Goal: Navigation & Orientation: Find specific page/section

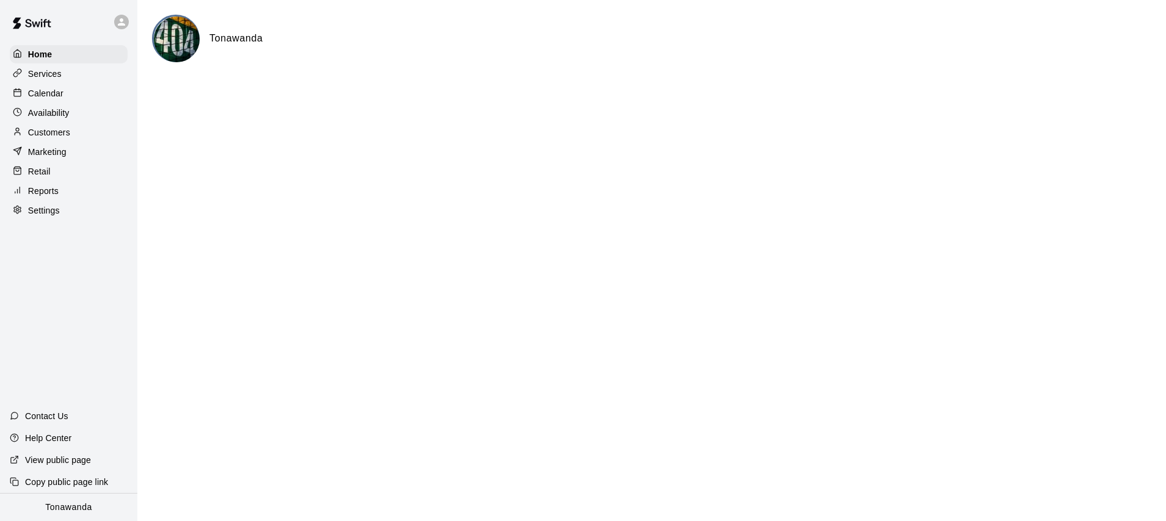
click at [46, 93] on p "Calendar" at bounding box center [45, 93] width 35 height 12
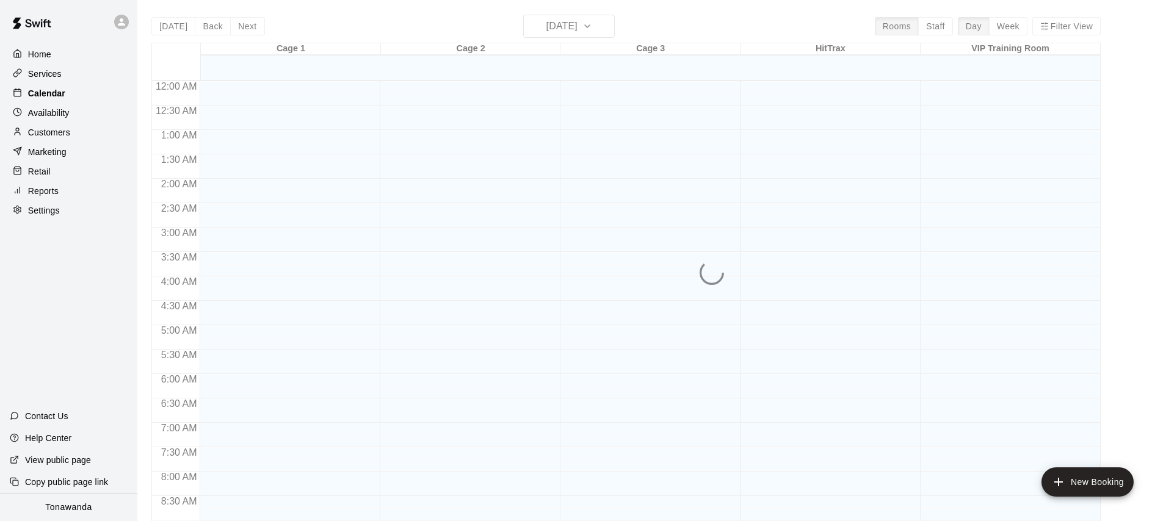
scroll to position [682, 0]
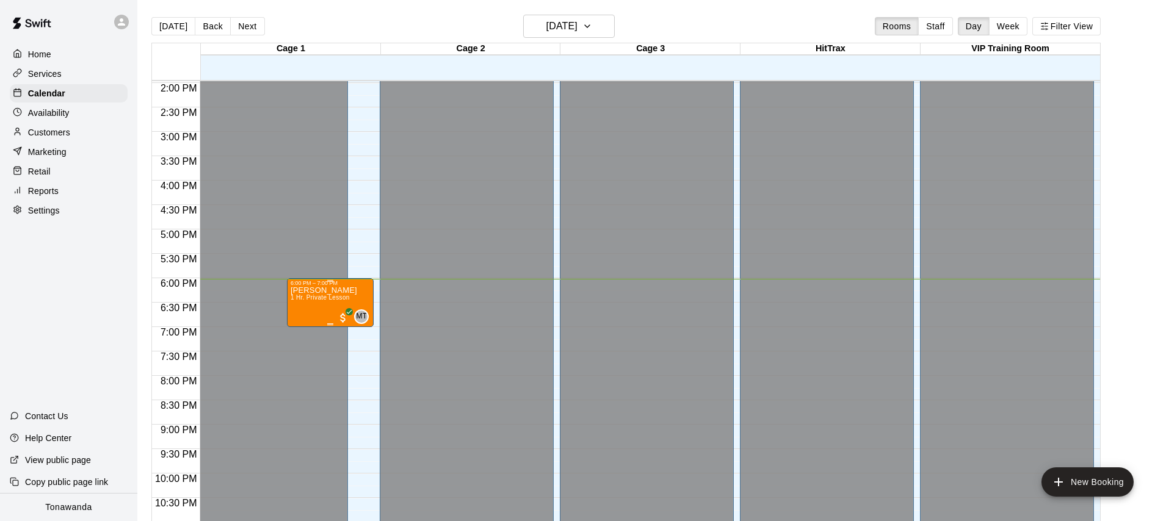
click at [306, 291] on p "[PERSON_NAME]" at bounding box center [324, 291] width 67 height 0
click at [303, 337] on img "edit" at bounding box center [304, 332] width 14 height 14
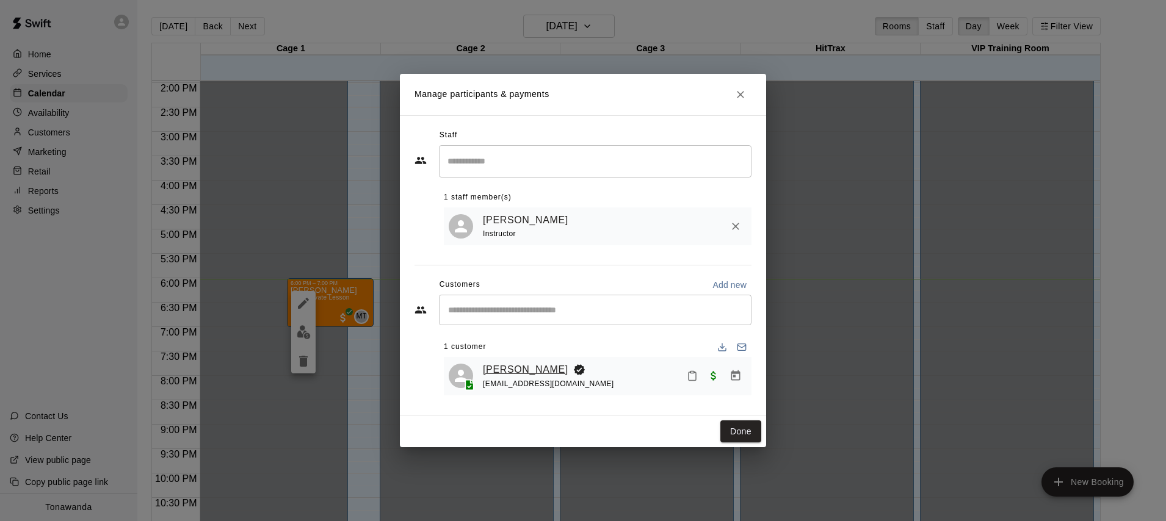
click at [508, 374] on link "[PERSON_NAME]" at bounding box center [525, 370] width 85 height 16
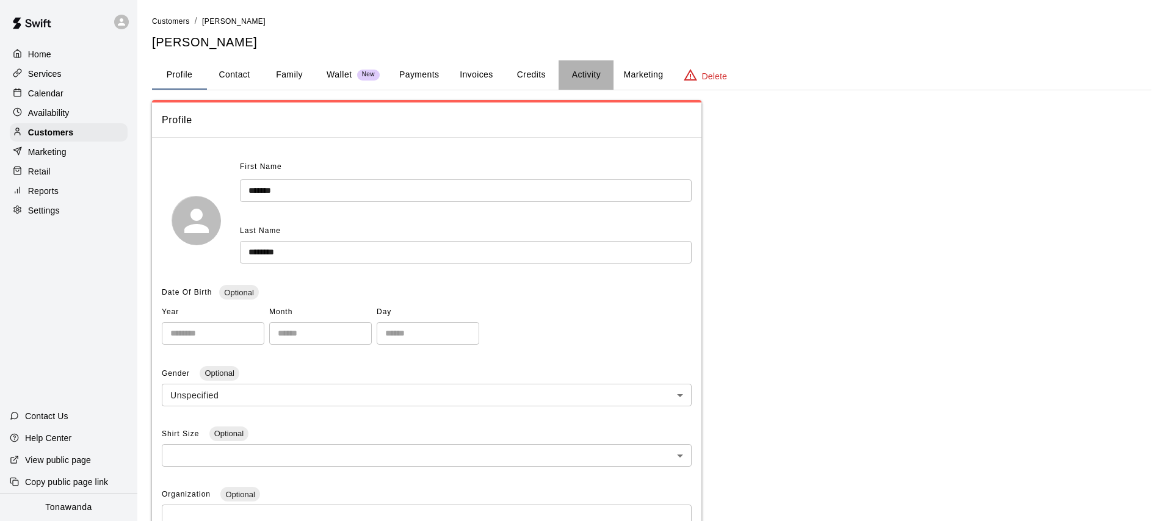
click at [584, 79] on button "Activity" at bounding box center [586, 74] width 55 height 29
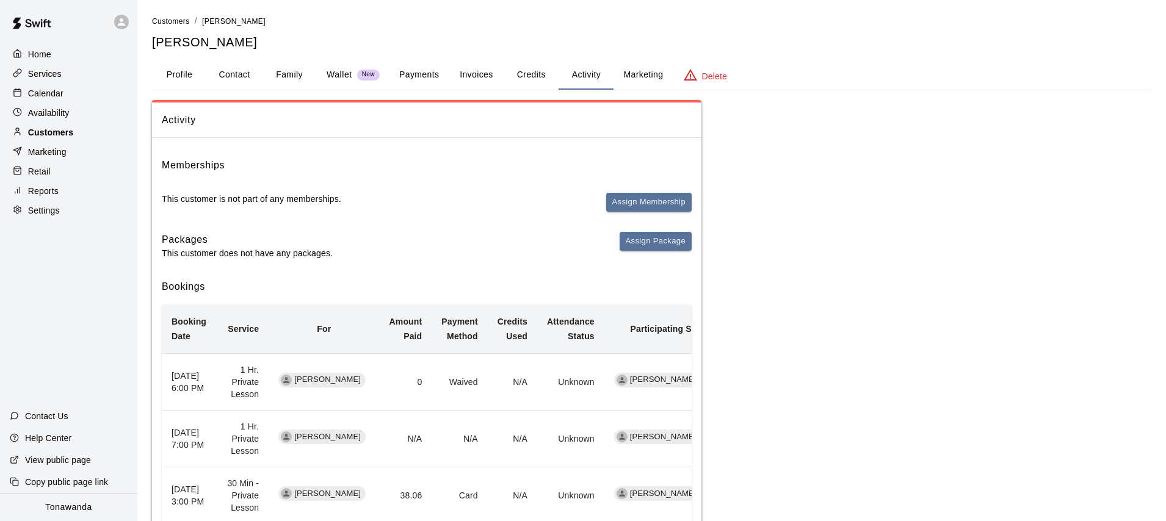
click at [42, 135] on p "Customers" at bounding box center [50, 132] width 45 height 12
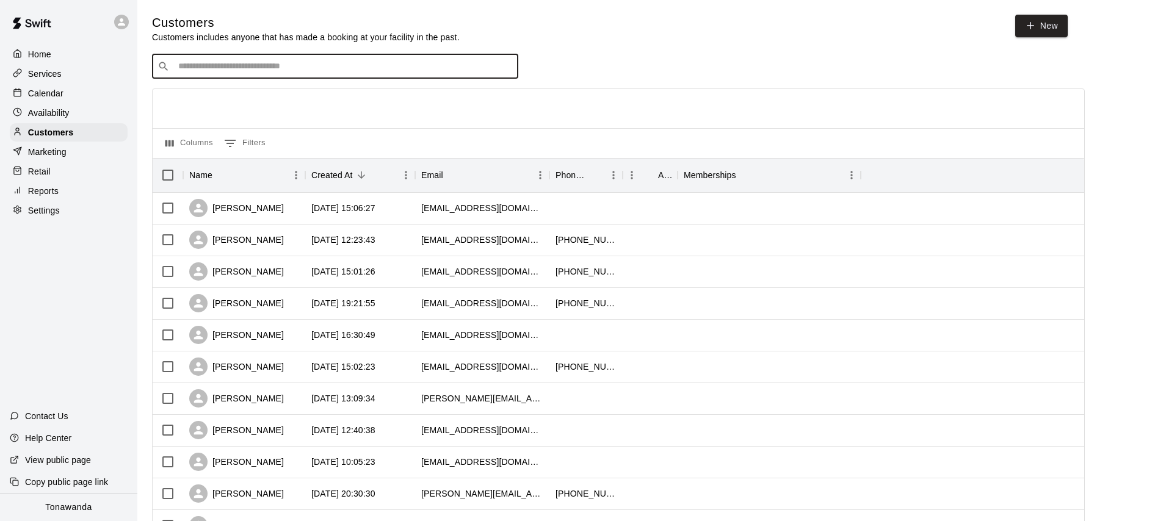
click at [220, 65] on input "Search customers by name or email" at bounding box center [344, 66] width 338 height 12
type input "*******"
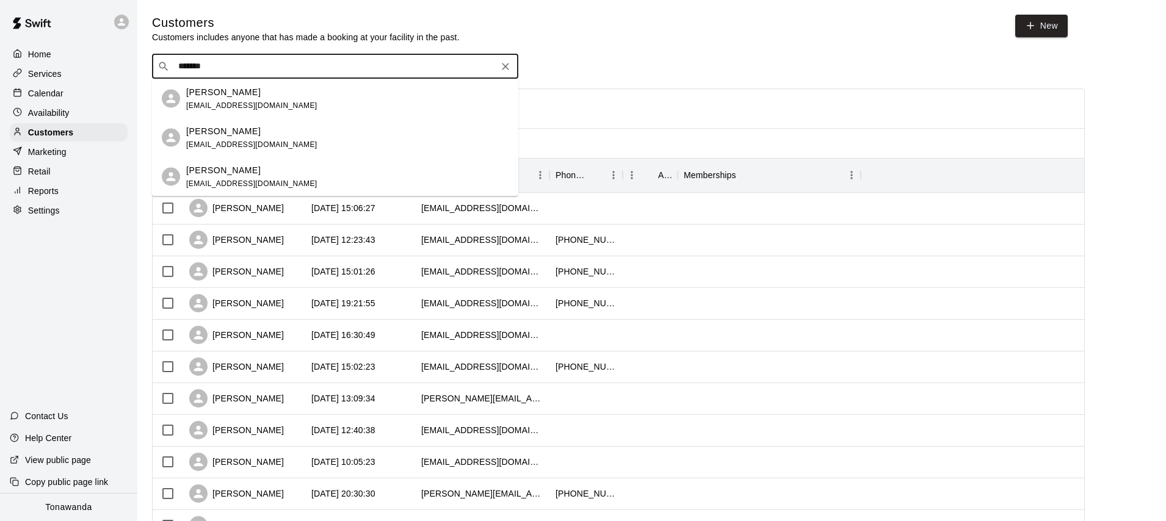
click at [213, 93] on p "[PERSON_NAME]" at bounding box center [223, 91] width 74 height 13
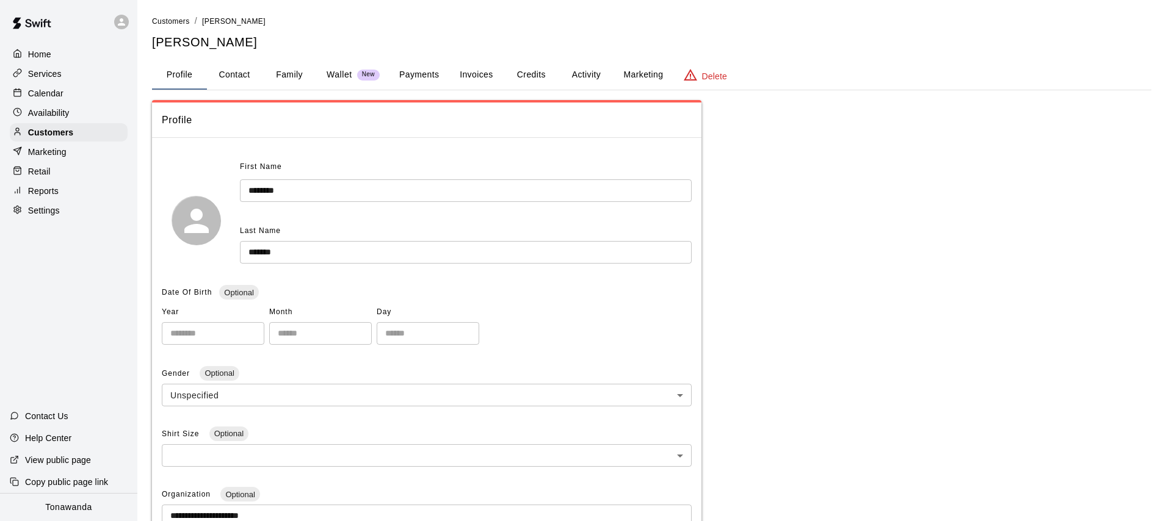
click at [584, 76] on button "Activity" at bounding box center [586, 74] width 55 height 29
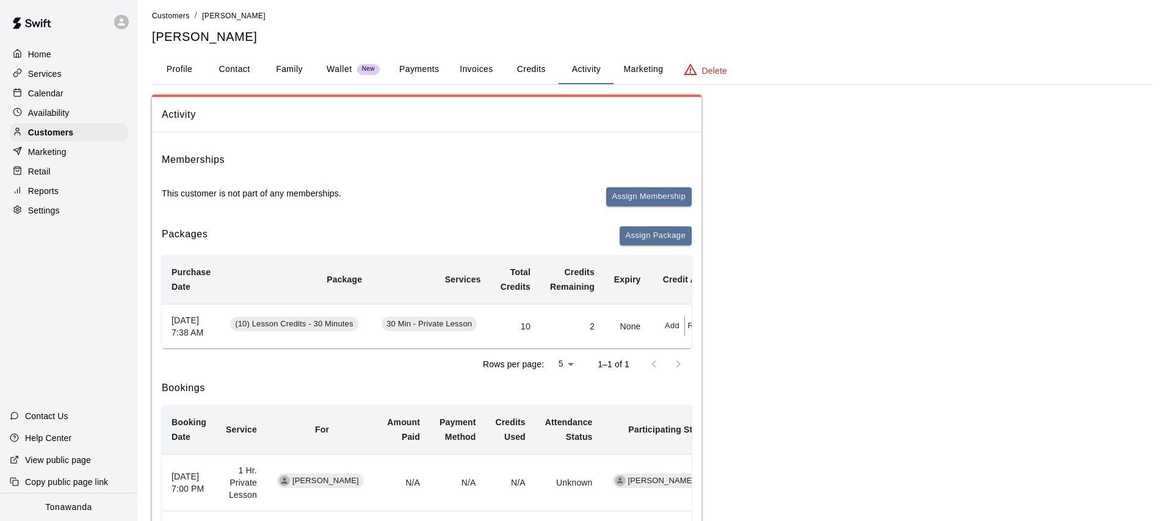
scroll to position [0, 5]
click at [68, 309] on div "Home Services Calendar Availability Customers Marketing Retail Reports Settings…" at bounding box center [68, 260] width 137 height 521
click at [42, 54] on p "Home" at bounding box center [39, 54] width 23 height 12
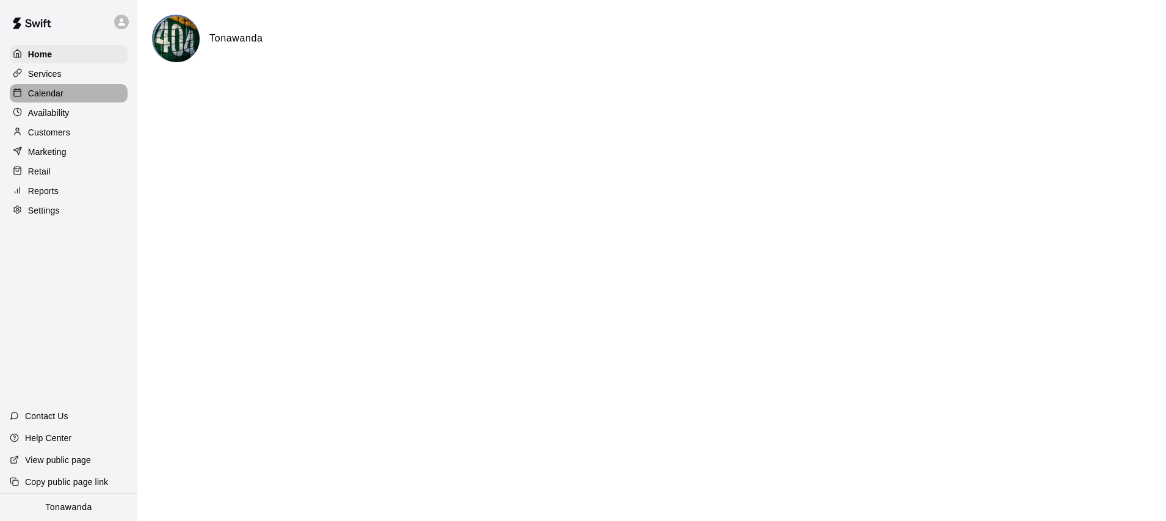
click at [50, 98] on p "Calendar" at bounding box center [45, 93] width 35 height 12
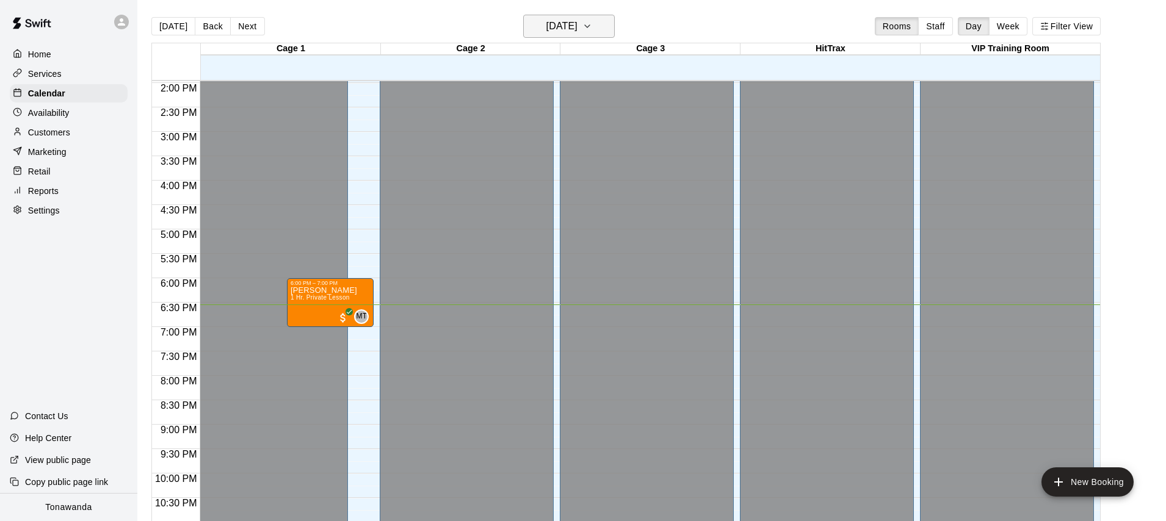
click at [551, 32] on h6 "[DATE]" at bounding box center [561, 26] width 31 height 17
